Goal: Transaction & Acquisition: Book appointment/travel/reservation

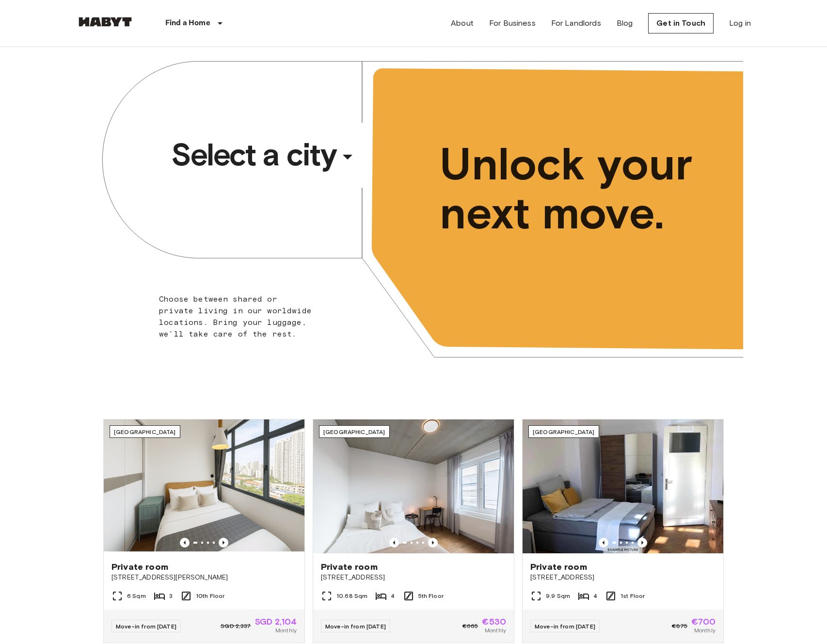
click at [256, 153] on span "Select a city" at bounding box center [253, 154] width 165 height 39
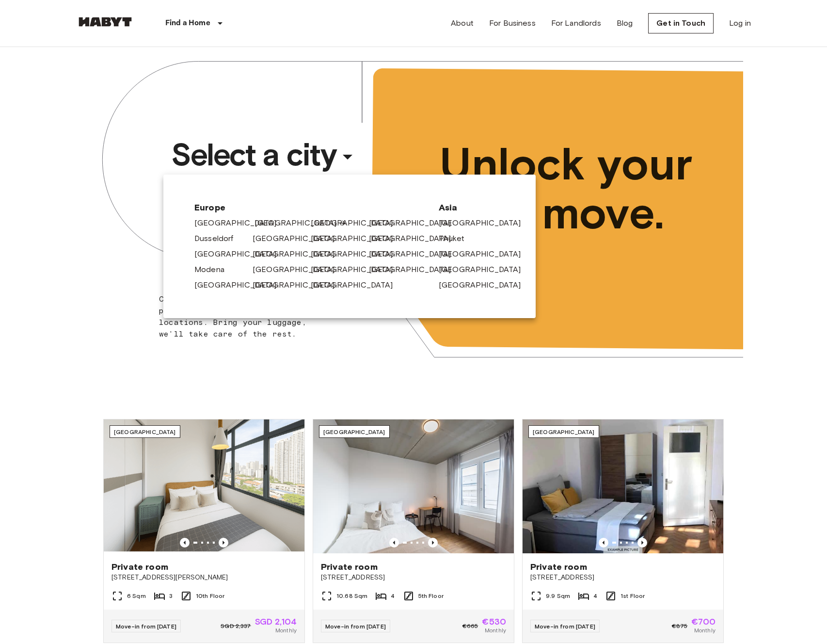
click at [257, 224] on link "[GEOGRAPHIC_DATA]" at bounding box center [301, 223] width 92 height 12
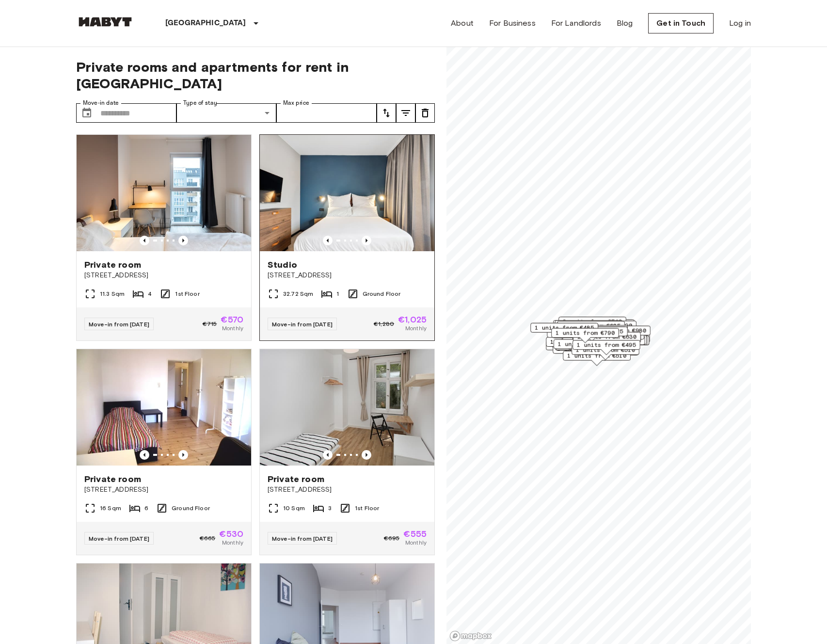
click at [376, 169] on img at bounding box center [347, 193] width 175 height 116
